Goal: Task Accomplishment & Management: Use online tool/utility

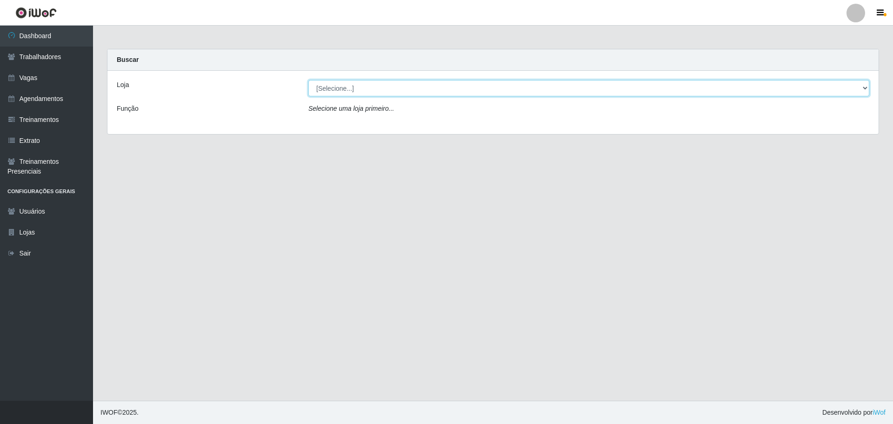
click at [317, 86] on select "[Selecione...] O ROSÁRIO ALIMENTOS" at bounding box center [588, 88] width 561 height 16
select select "349"
click at [308, 80] on select "[Selecione...] O ROSÁRIO ALIMENTOS" at bounding box center [588, 88] width 561 height 16
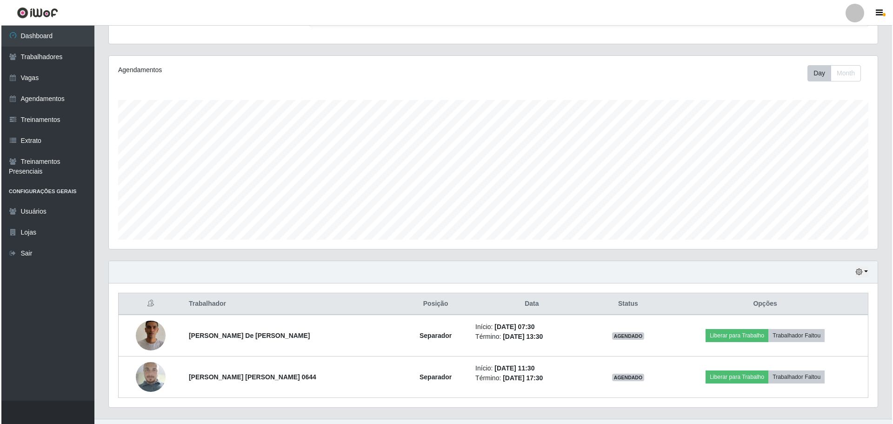
scroll to position [108, 0]
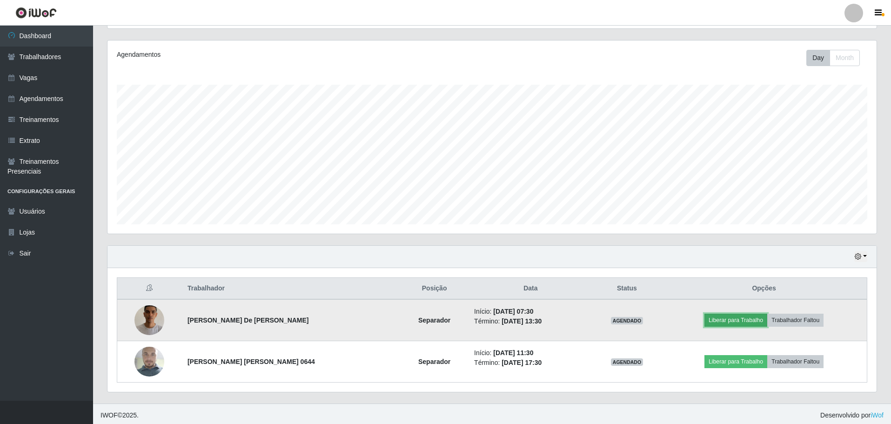
click at [731, 320] on button "Liberar para Trabalho" at bounding box center [735, 320] width 63 height 13
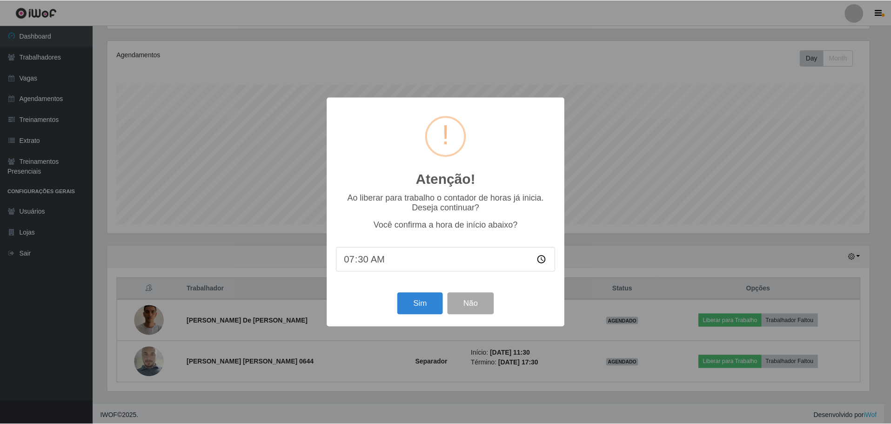
scroll to position [193, 764]
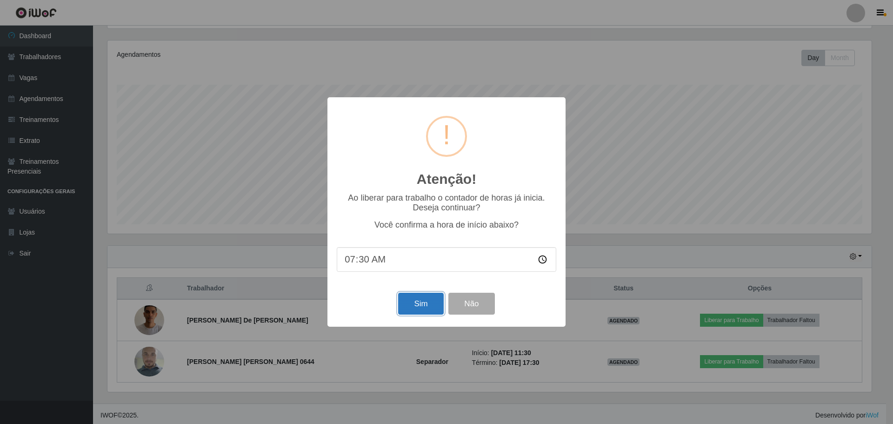
click at [415, 298] on button "Sim" at bounding box center [420, 304] width 45 height 22
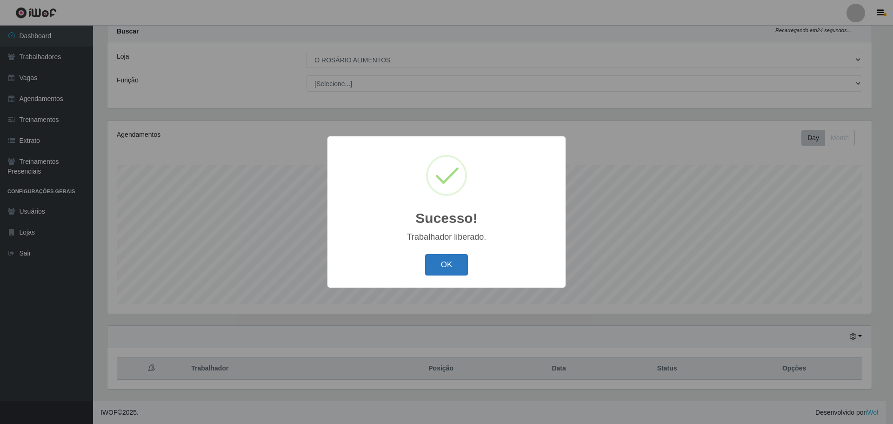
click at [454, 268] on button "OK" at bounding box center [446, 265] width 43 height 22
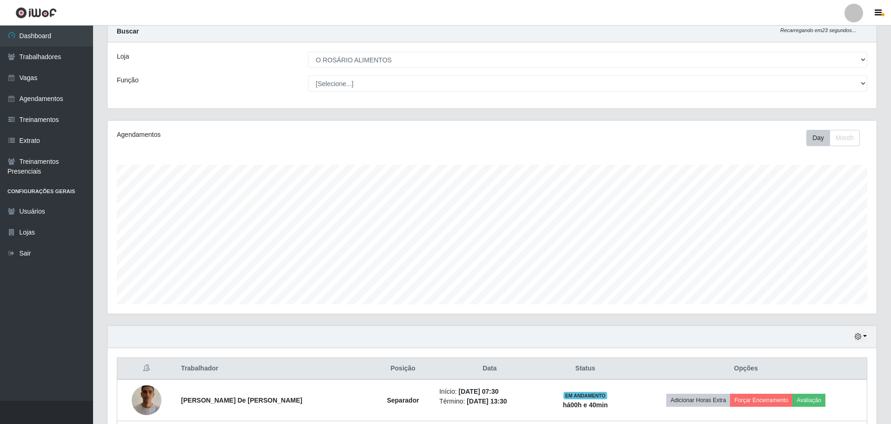
scroll to position [111, 0]
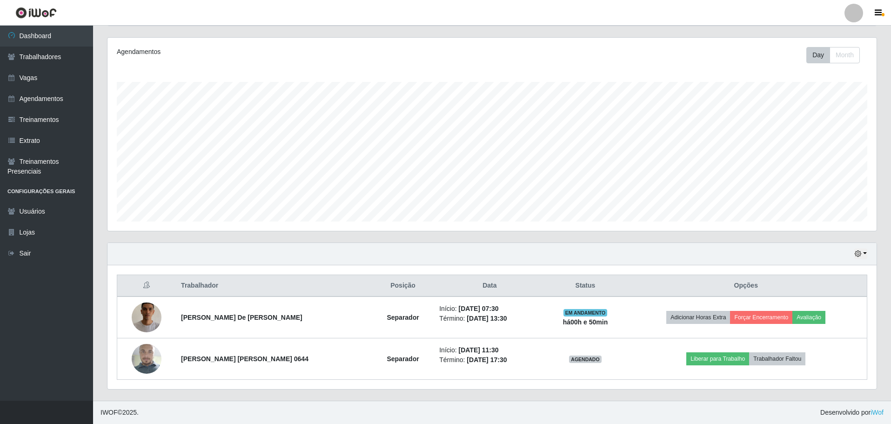
click at [703, 9] on header "Perfil Alterar Senha Sair" at bounding box center [445, 13] width 891 height 26
click at [708, 7] on header "Perfil Alterar Senha Sair" at bounding box center [445, 13] width 891 height 26
